Goal: Transaction & Acquisition: Download file/media

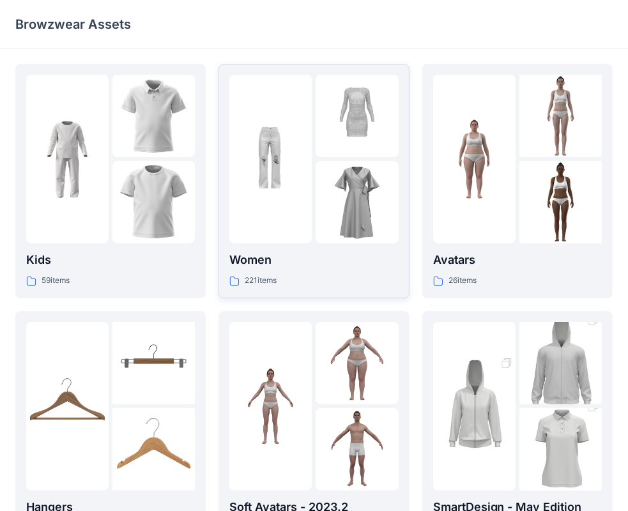
click at [299, 179] on img at bounding box center [270, 159] width 82 height 82
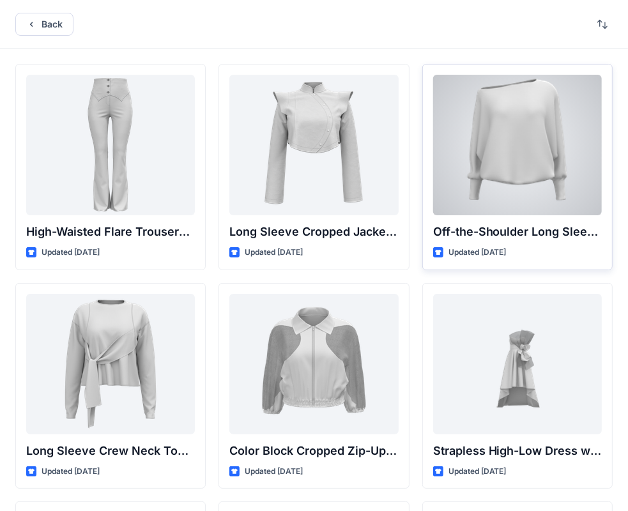
click at [509, 173] on div at bounding box center [517, 145] width 169 height 141
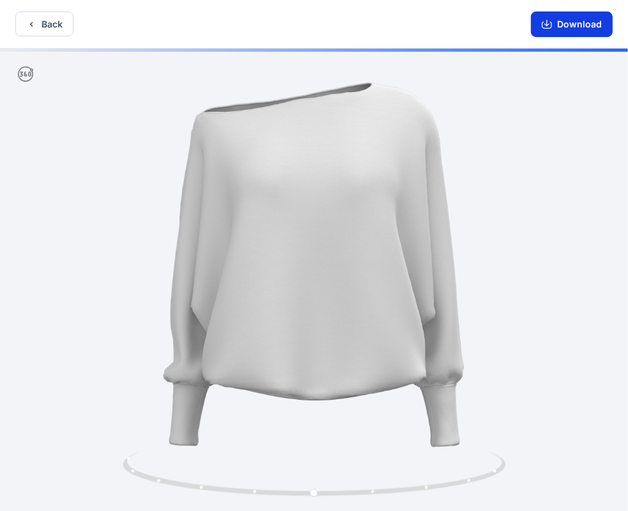
click at [573, 25] on button "Download" at bounding box center [572, 25] width 82 height 26
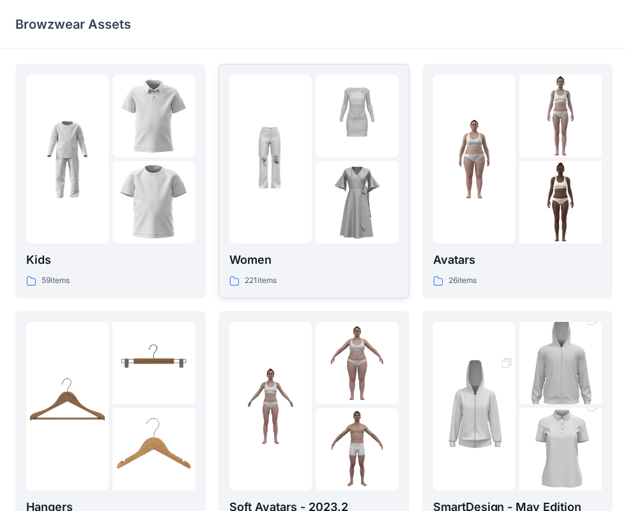
click at [324, 128] on div at bounding box center [357, 116] width 82 height 82
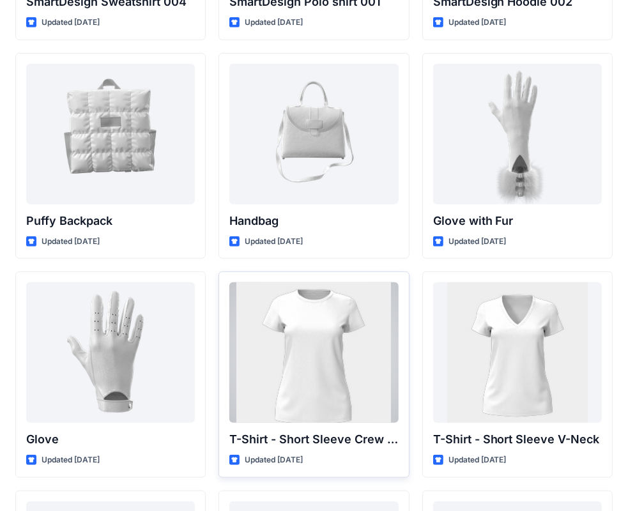
scroll to position [9990, 0]
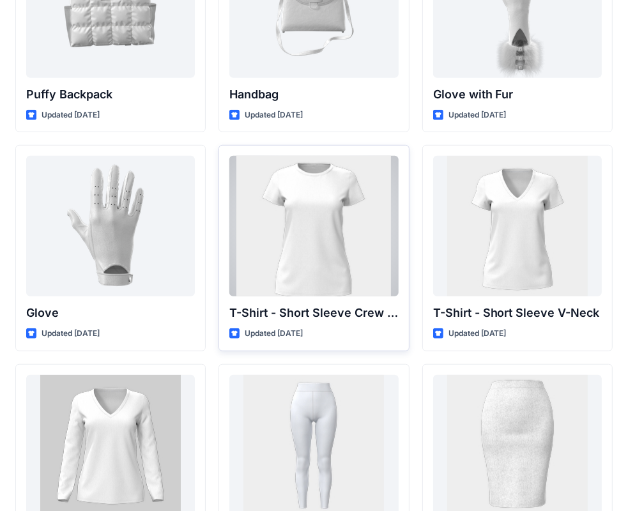
click at [339, 240] on div at bounding box center [313, 226] width 169 height 141
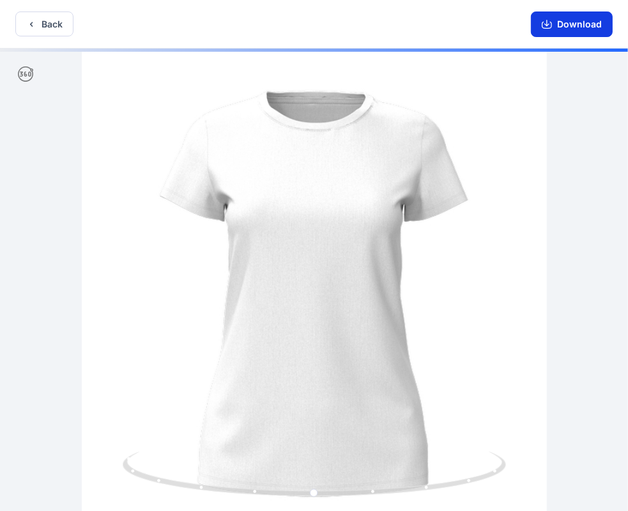
click at [573, 26] on button "Download" at bounding box center [572, 25] width 82 height 26
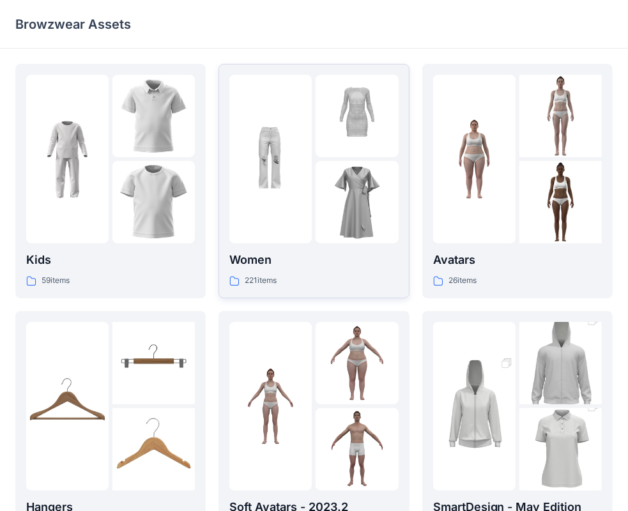
click at [333, 189] on div at bounding box center [357, 202] width 82 height 82
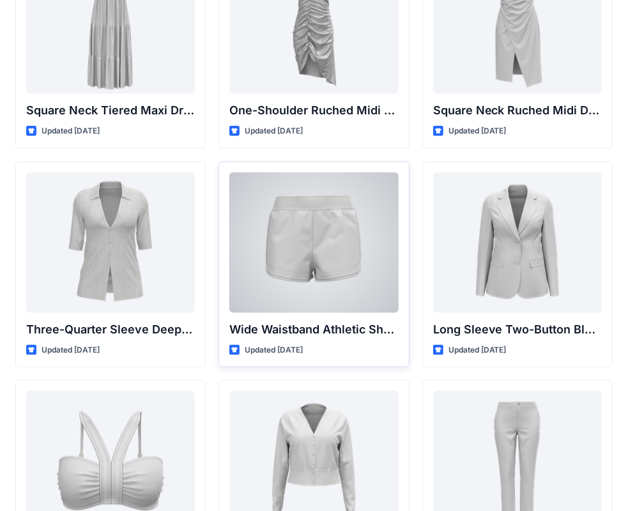
scroll to position [1242, 0]
